Goal: Check status: Check status

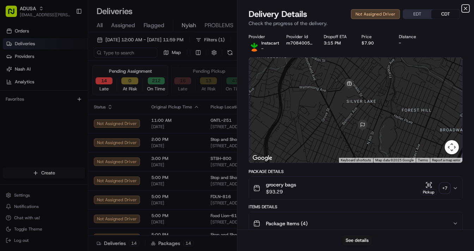
click at [467, 8] on icon "button" at bounding box center [465, 9] width 6 height 6
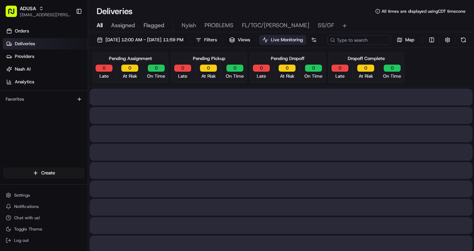
click at [99, 27] on span "All" at bounding box center [100, 25] width 6 height 8
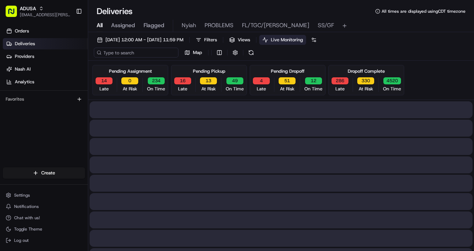
click at [124, 52] on input at bounding box center [136, 53] width 85 height 10
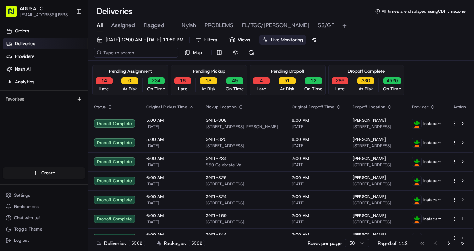
paste input "m708475901"
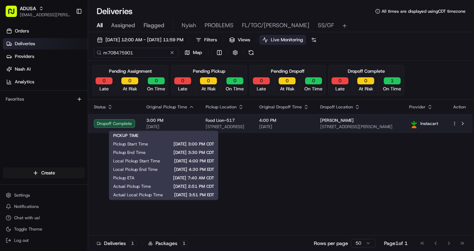
type input "m708475901"
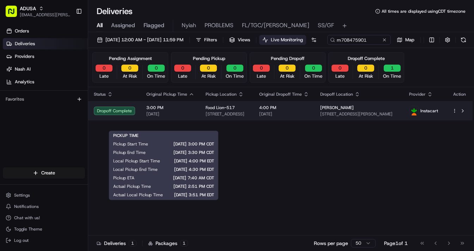
click at [180, 110] on span "3:00 PM" at bounding box center [170, 108] width 48 height 6
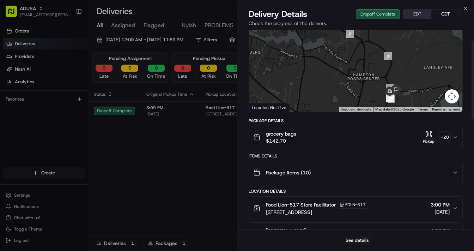
scroll to position [28, 0]
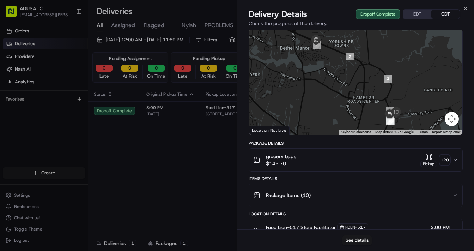
click at [431, 158] on icon "button" at bounding box center [428, 156] width 7 height 7
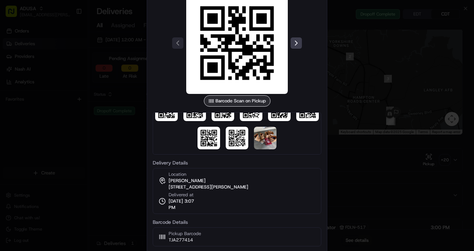
scroll to position [76, 0]
click at [265, 136] on img at bounding box center [265, 137] width 23 height 23
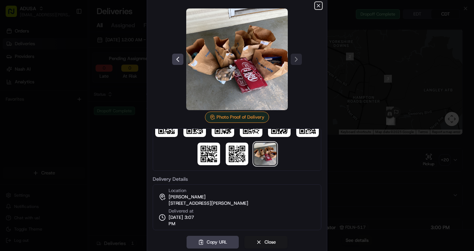
click at [317, 6] on icon "button" at bounding box center [318, 6] width 6 height 6
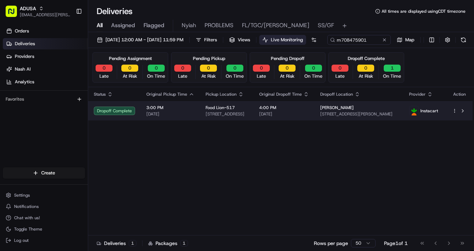
click at [222, 110] on span "Food Lion-517" at bounding box center [220, 108] width 29 height 6
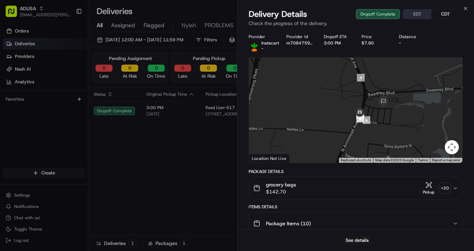
drag, startPoint x: 392, startPoint y: 136, endPoint x: 368, endPoint y: 77, distance: 63.6
click at [368, 77] on div at bounding box center [355, 109] width 213 height 105
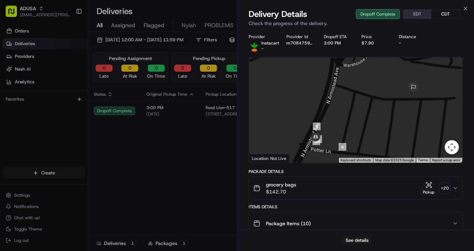
drag, startPoint x: 394, startPoint y: 96, endPoint x: 378, endPoint y: 97, distance: 16.6
click at [378, 97] on div at bounding box center [355, 109] width 213 height 105
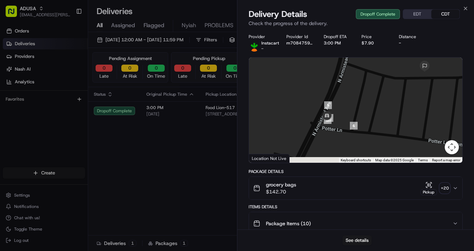
drag, startPoint x: 345, startPoint y: 128, endPoint x: 345, endPoint y: 86, distance: 42.3
click at [345, 86] on div at bounding box center [355, 109] width 213 height 105
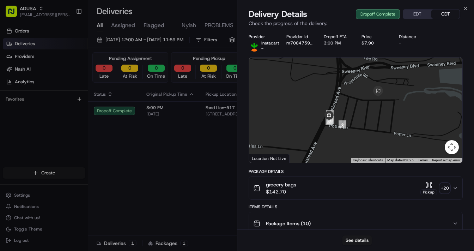
drag, startPoint x: 338, startPoint y: 114, endPoint x: 345, endPoint y: 96, distance: 19.6
click at [345, 96] on div at bounding box center [355, 109] width 213 height 105
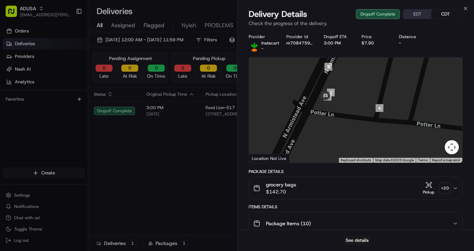
drag, startPoint x: 309, startPoint y: 141, endPoint x: 315, endPoint y: 102, distance: 39.3
click at [315, 102] on div at bounding box center [355, 109] width 213 height 105
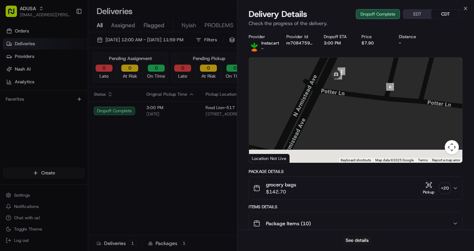
drag, startPoint x: 338, startPoint y: 126, endPoint x: 350, endPoint y: 102, distance: 27.1
click at [350, 102] on div at bounding box center [355, 109] width 213 height 105
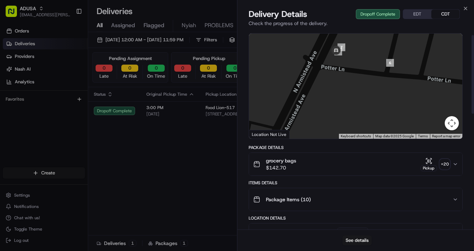
scroll to position [0, 0]
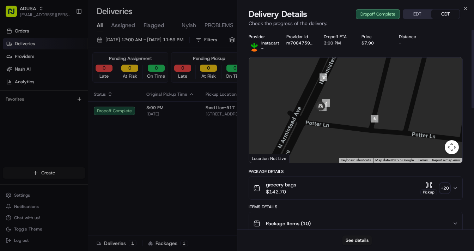
drag, startPoint x: 337, startPoint y: 127, endPoint x: 351, endPoint y: 135, distance: 15.6
click at [321, 162] on div at bounding box center [355, 109] width 213 height 105
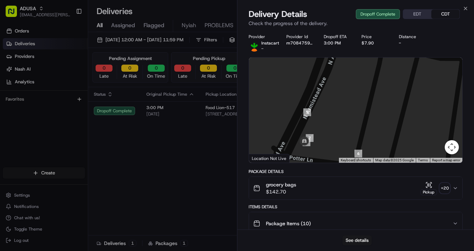
drag, startPoint x: 360, startPoint y: 102, endPoint x: 341, endPoint y: 141, distance: 43.5
click at [341, 141] on div at bounding box center [355, 109] width 213 height 105
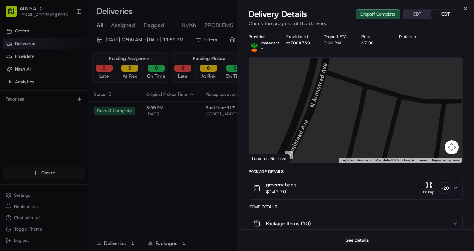
drag, startPoint x: 361, startPoint y: 113, endPoint x: 362, endPoint y: 98, distance: 14.8
click at [353, 135] on div at bounding box center [355, 109] width 213 height 105
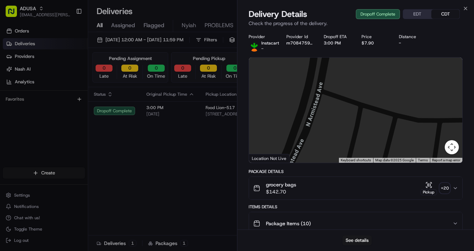
drag, startPoint x: 363, startPoint y: 93, endPoint x: 358, endPoint y: 111, distance: 18.6
click at [359, 114] on div at bounding box center [355, 109] width 213 height 105
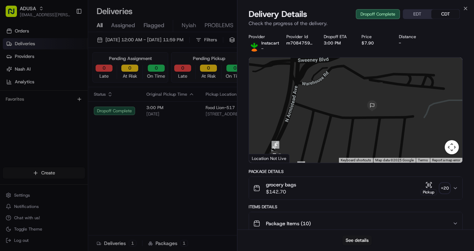
drag, startPoint x: 382, startPoint y: 99, endPoint x: 338, endPoint y: 103, distance: 43.9
click at [338, 103] on div at bounding box center [355, 109] width 213 height 105
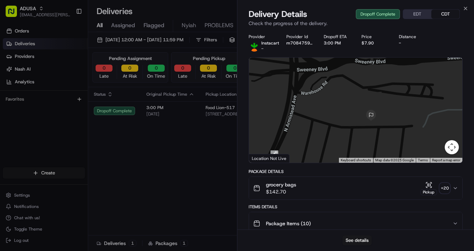
drag, startPoint x: 333, startPoint y: 115, endPoint x: 329, endPoint y: 122, distance: 8.5
click at [327, 125] on div at bounding box center [355, 109] width 213 height 105
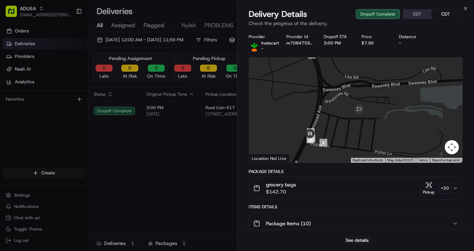
drag, startPoint x: 311, startPoint y: 128, endPoint x: 320, endPoint y: 118, distance: 13.2
click at [320, 118] on div at bounding box center [355, 109] width 213 height 105
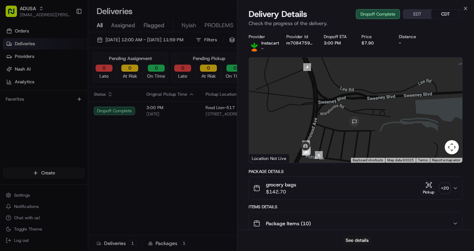
drag, startPoint x: 341, startPoint y: 118, endPoint x: 338, endPoint y: 122, distance: 4.2
click at [338, 122] on div at bounding box center [355, 109] width 213 height 105
